Goal: Information Seeking & Learning: Understand process/instructions

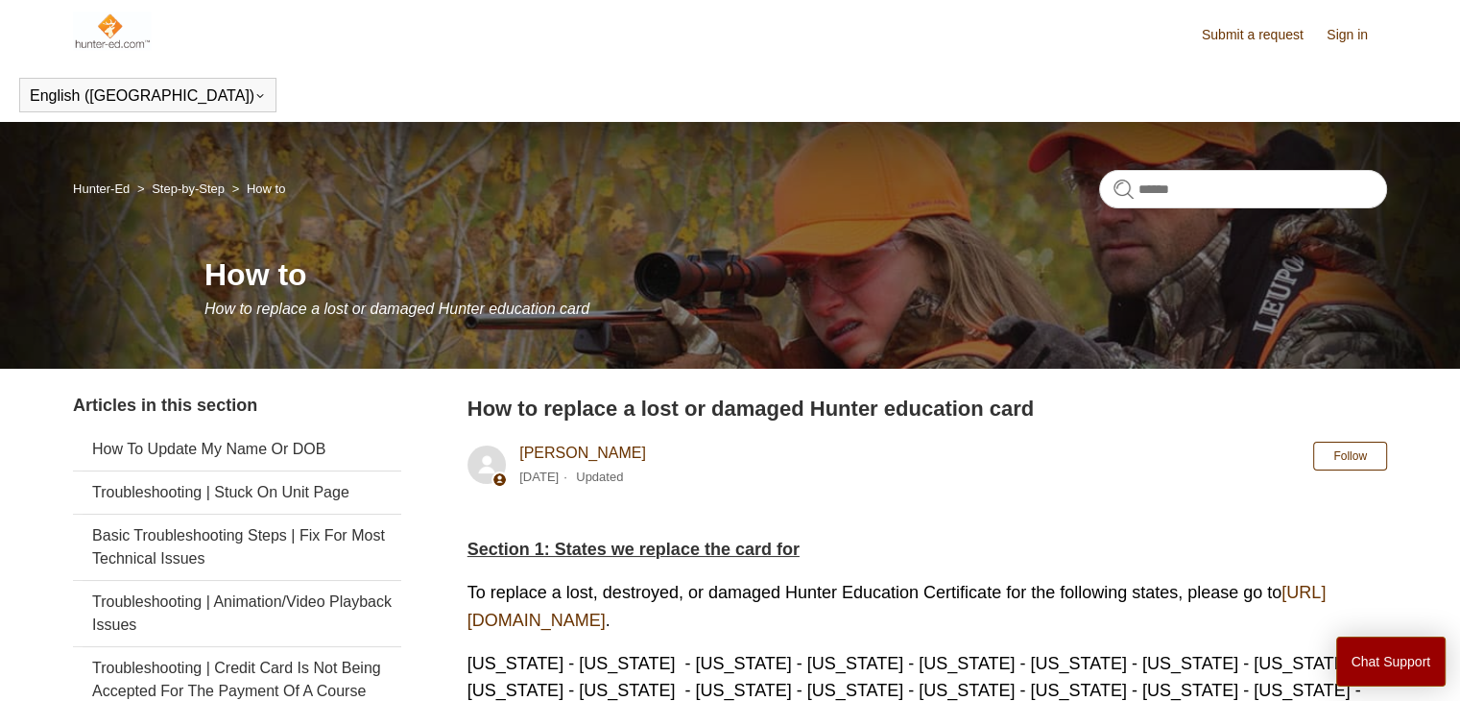
drag, startPoint x: 221, startPoint y: 142, endPoint x: 261, endPoint y: 124, distance: 44.3
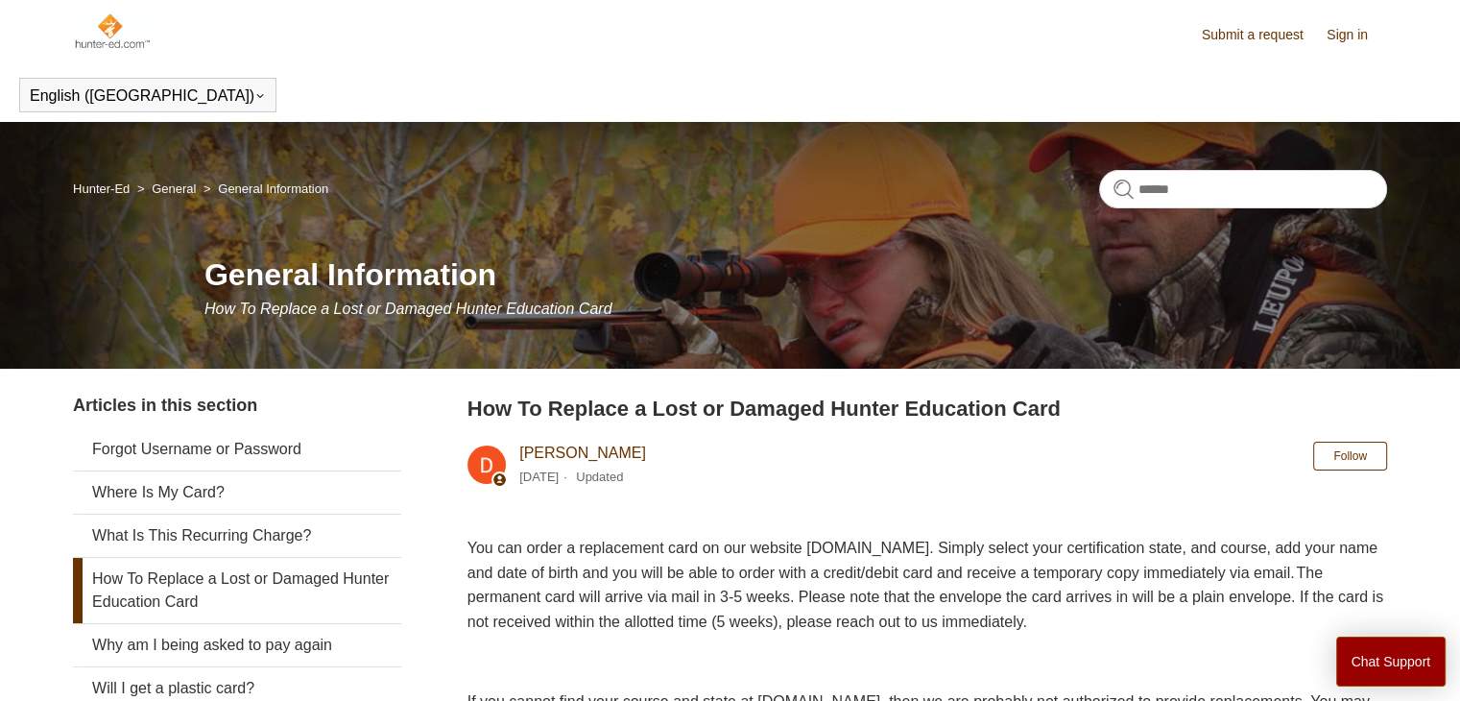
click at [160, 585] on link "How To Replace a Lost or Damaged Hunter Education Card" at bounding box center [237, 590] width 328 height 65
click at [183, 576] on link "How To Replace a Lost or Damaged Hunter Education Card" at bounding box center [237, 590] width 328 height 65
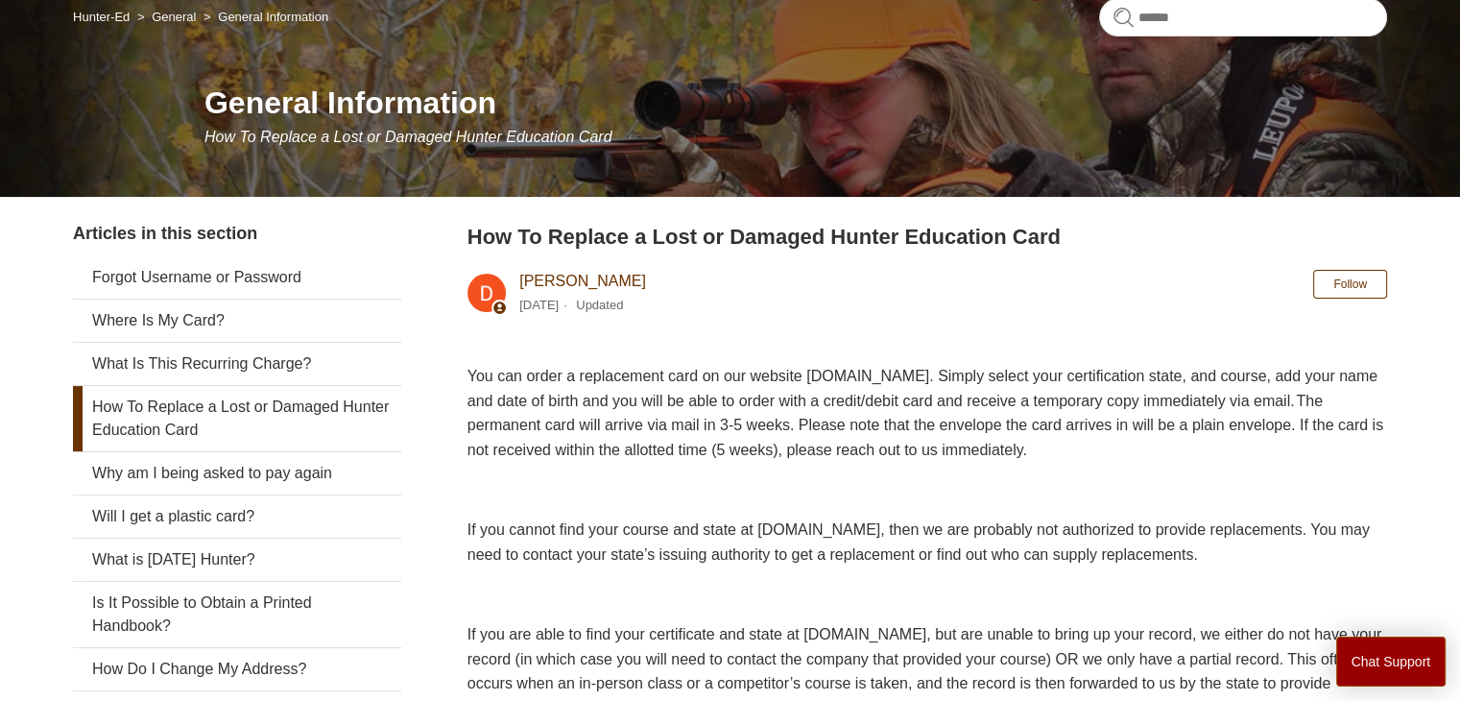
scroll to position [192, 0]
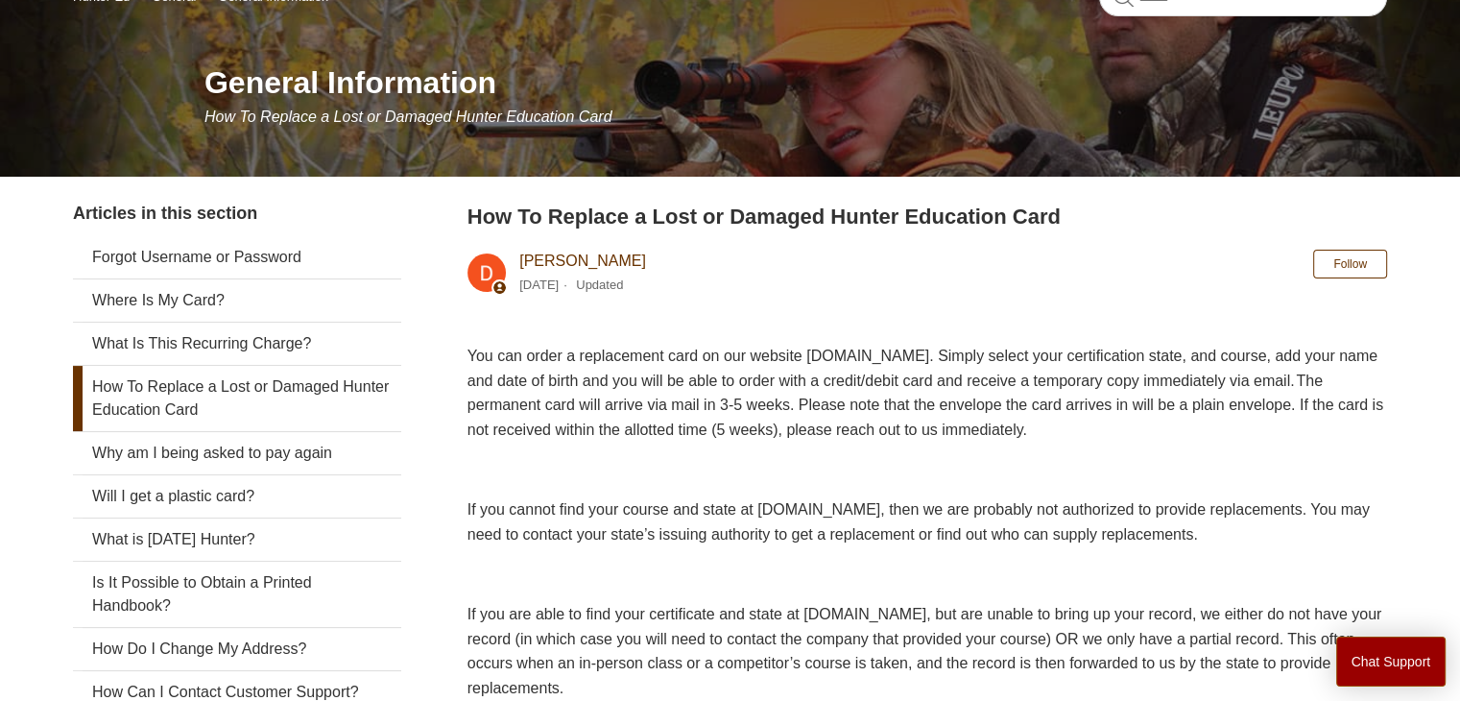
click at [188, 393] on link "How To Replace a Lost or Damaged Hunter Education Card" at bounding box center [237, 398] width 328 height 65
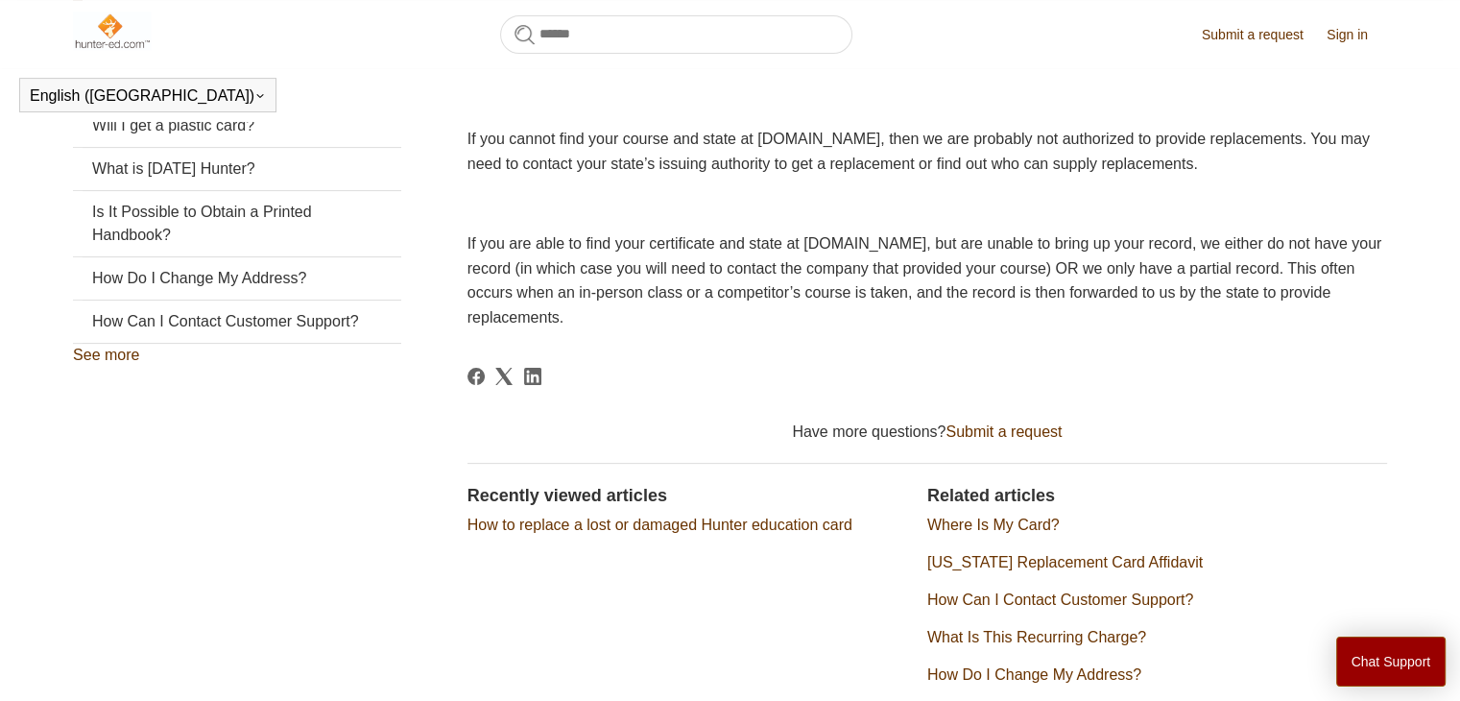
scroll to position [714, 0]
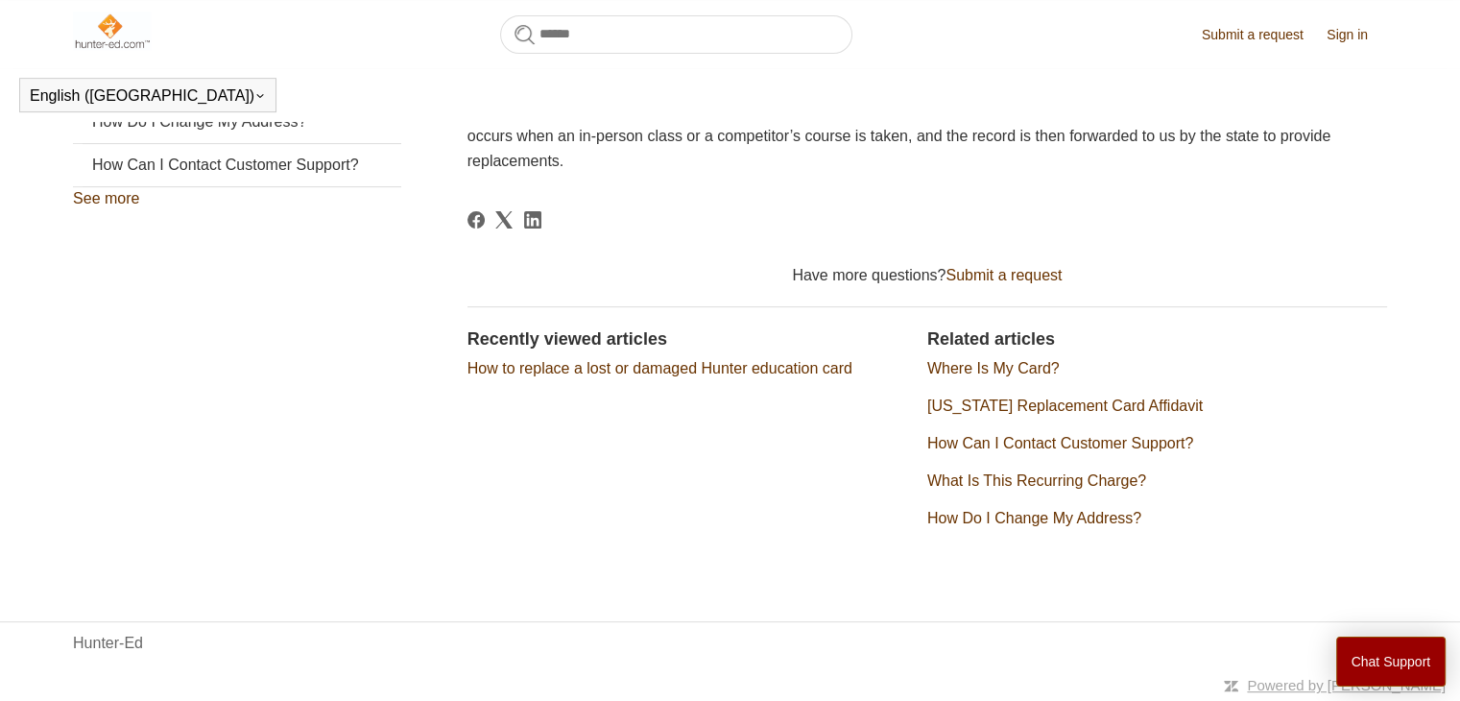
click at [999, 374] on link "Where Is My Card?" at bounding box center [994, 368] width 133 height 16
